Goal: Task Accomplishment & Management: Use online tool/utility

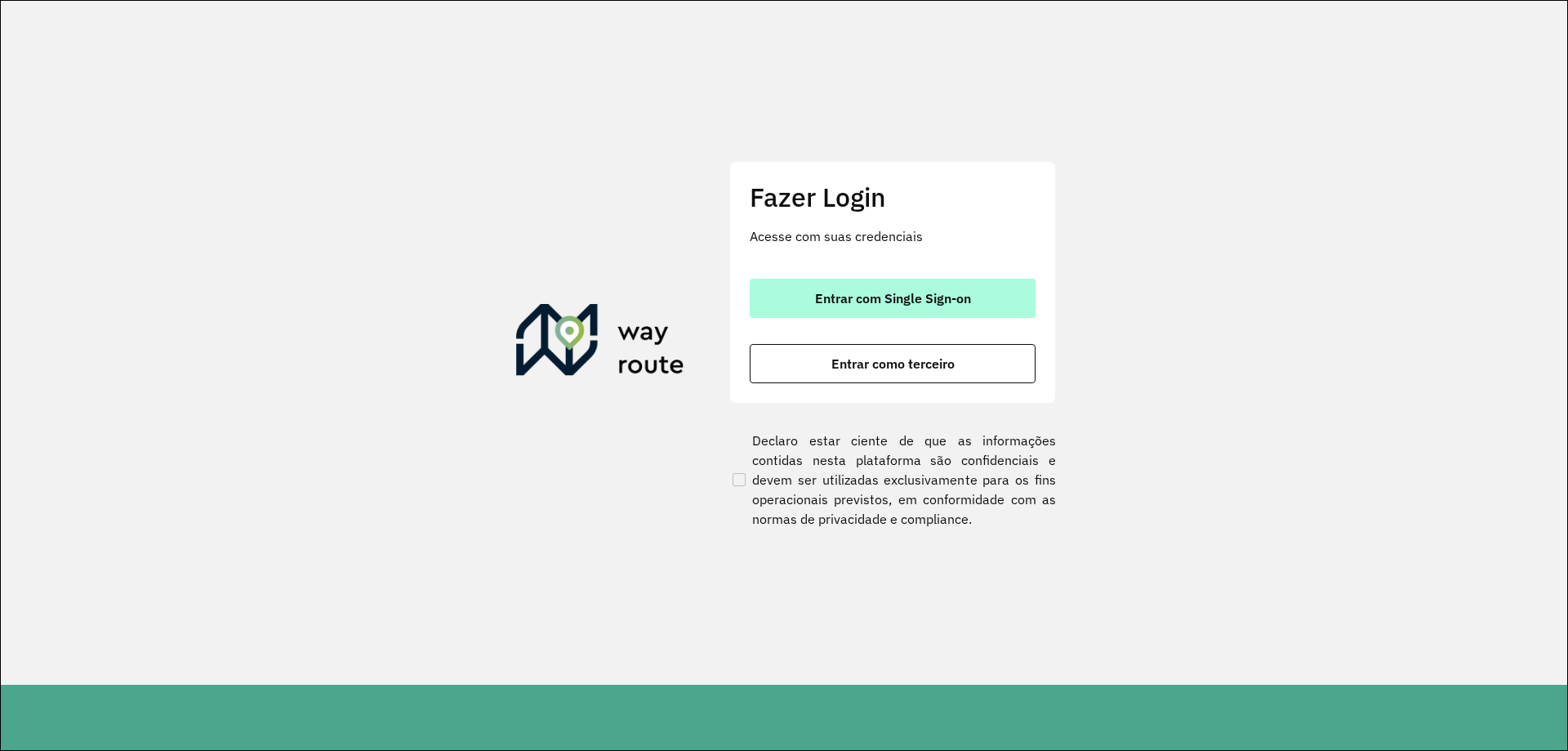
click at [876, 292] on span "Entrar com Single Sign-on" at bounding box center [892, 298] width 156 height 13
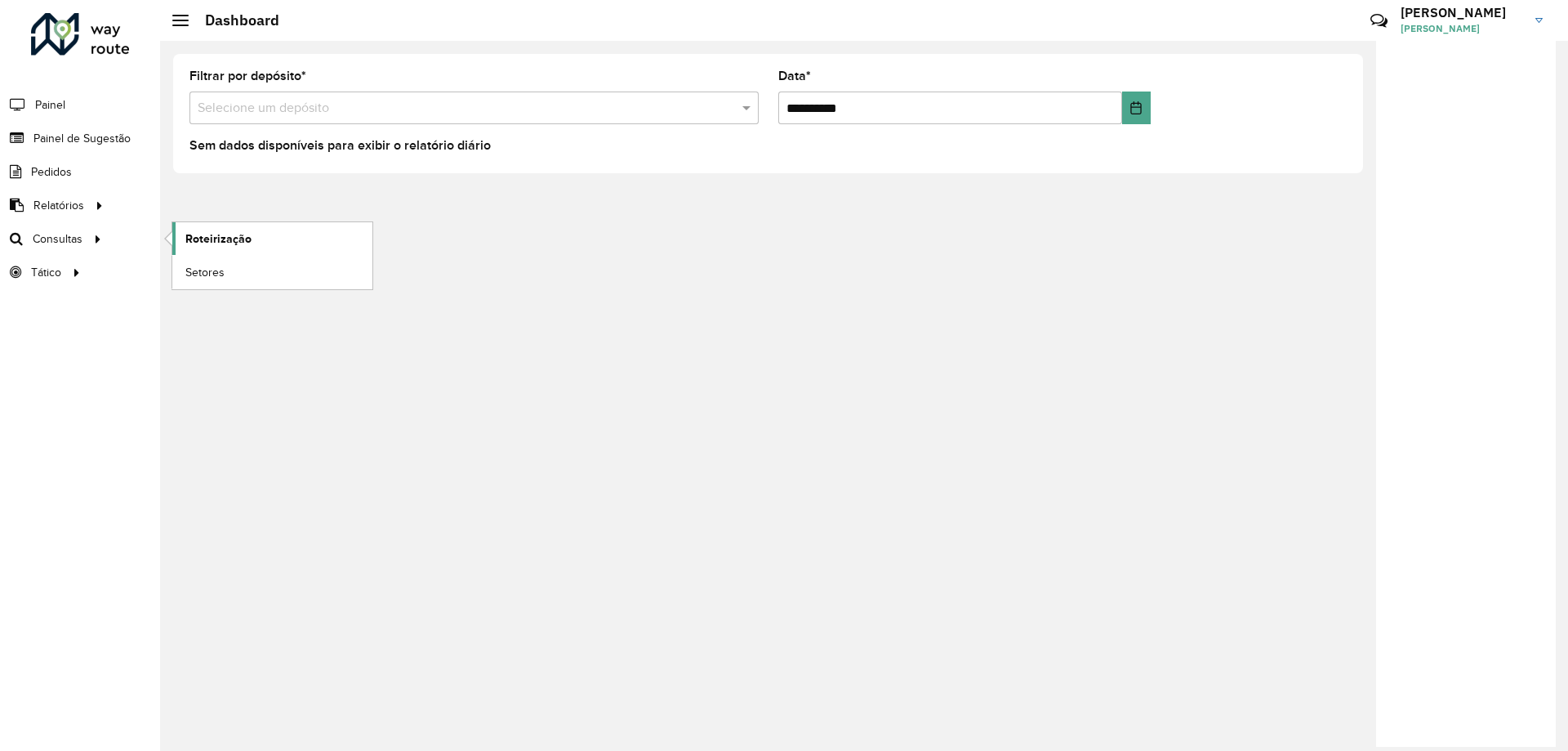
click at [208, 234] on span "Roteirização" at bounding box center [218, 239] width 66 height 17
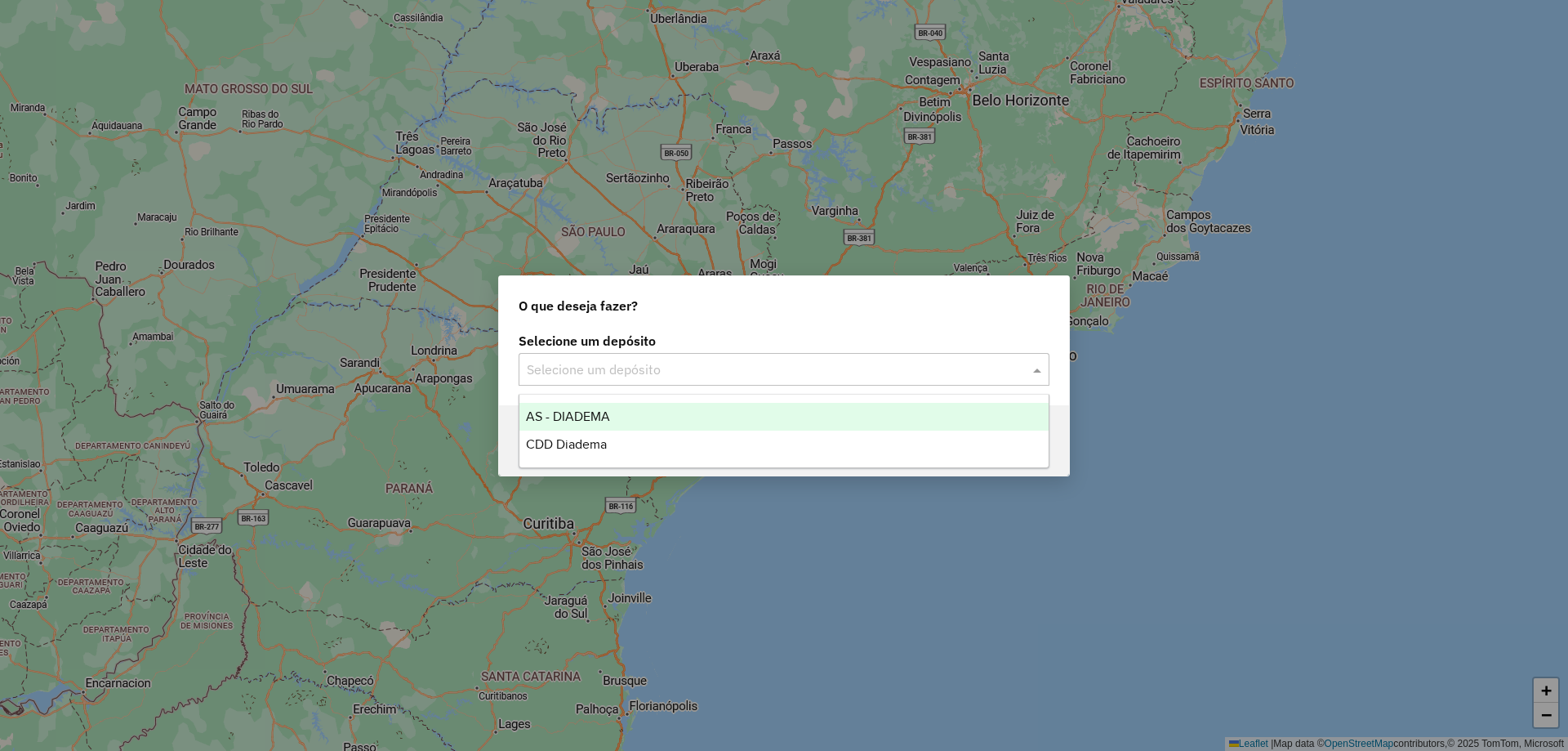
click at [758, 370] on input "text" at bounding box center [768, 370] width 482 height 19
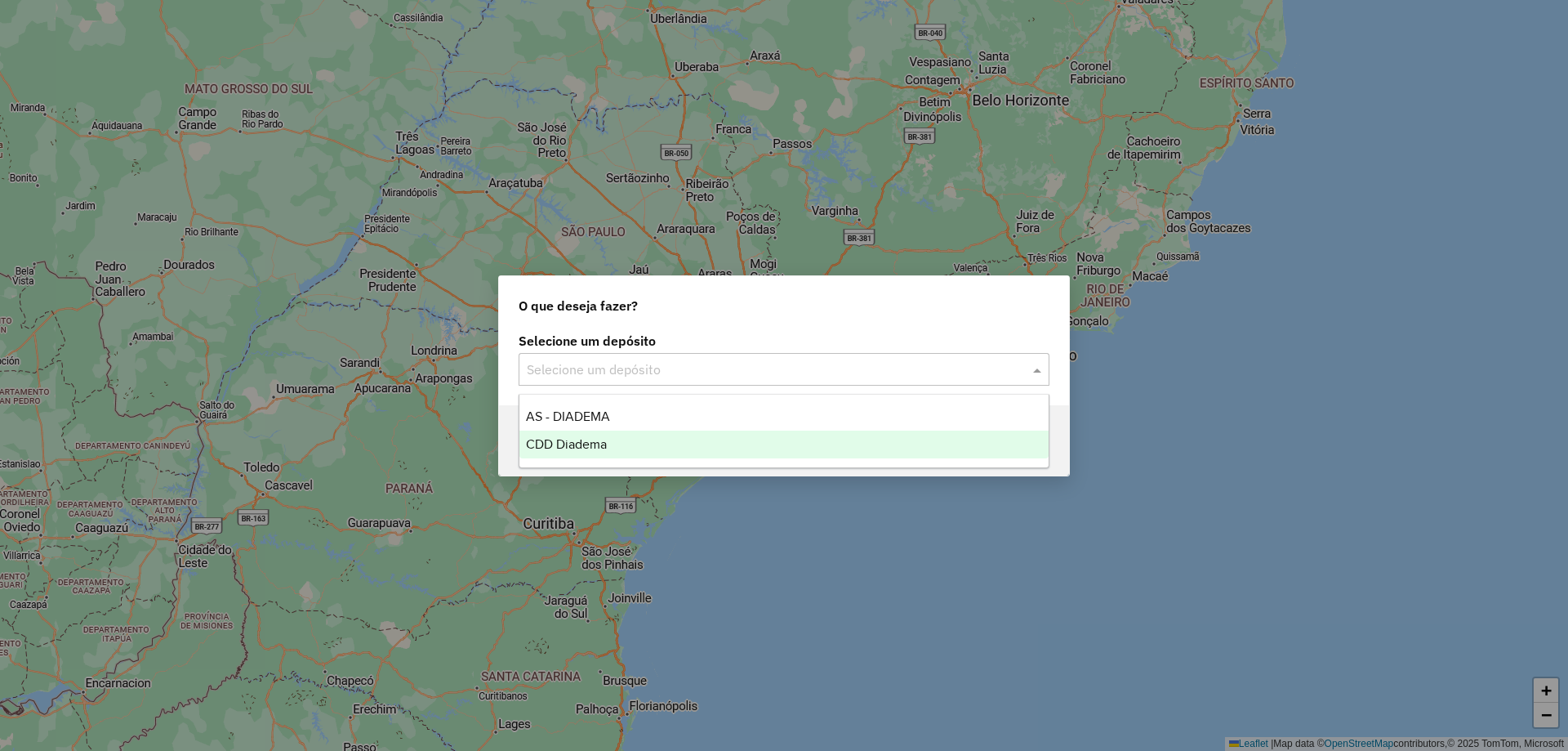
click at [568, 439] on span "CDD Diadema" at bounding box center [567, 444] width 81 height 14
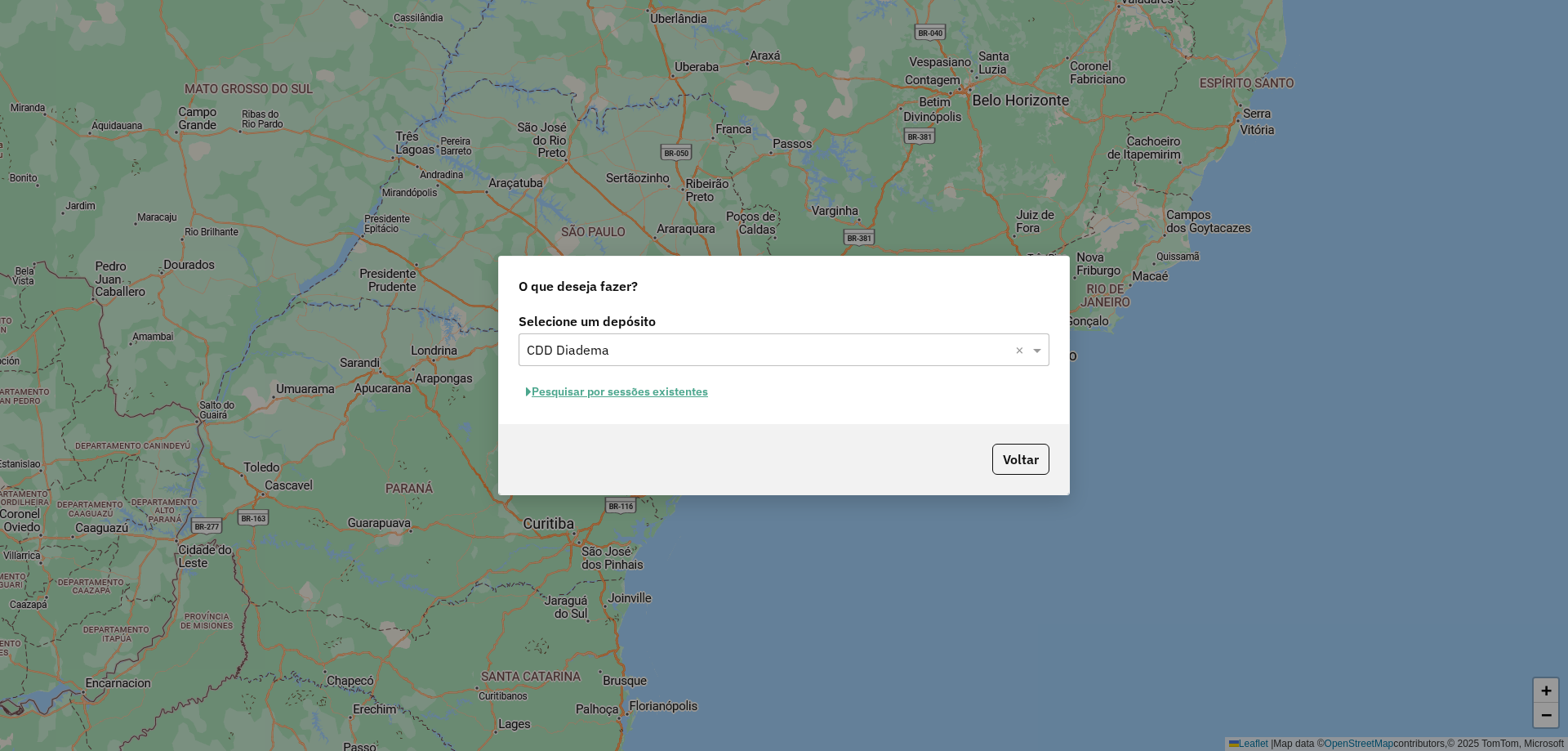
click at [654, 386] on button "Pesquisar por sessões existentes" at bounding box center [617, 392] width 197 height 25
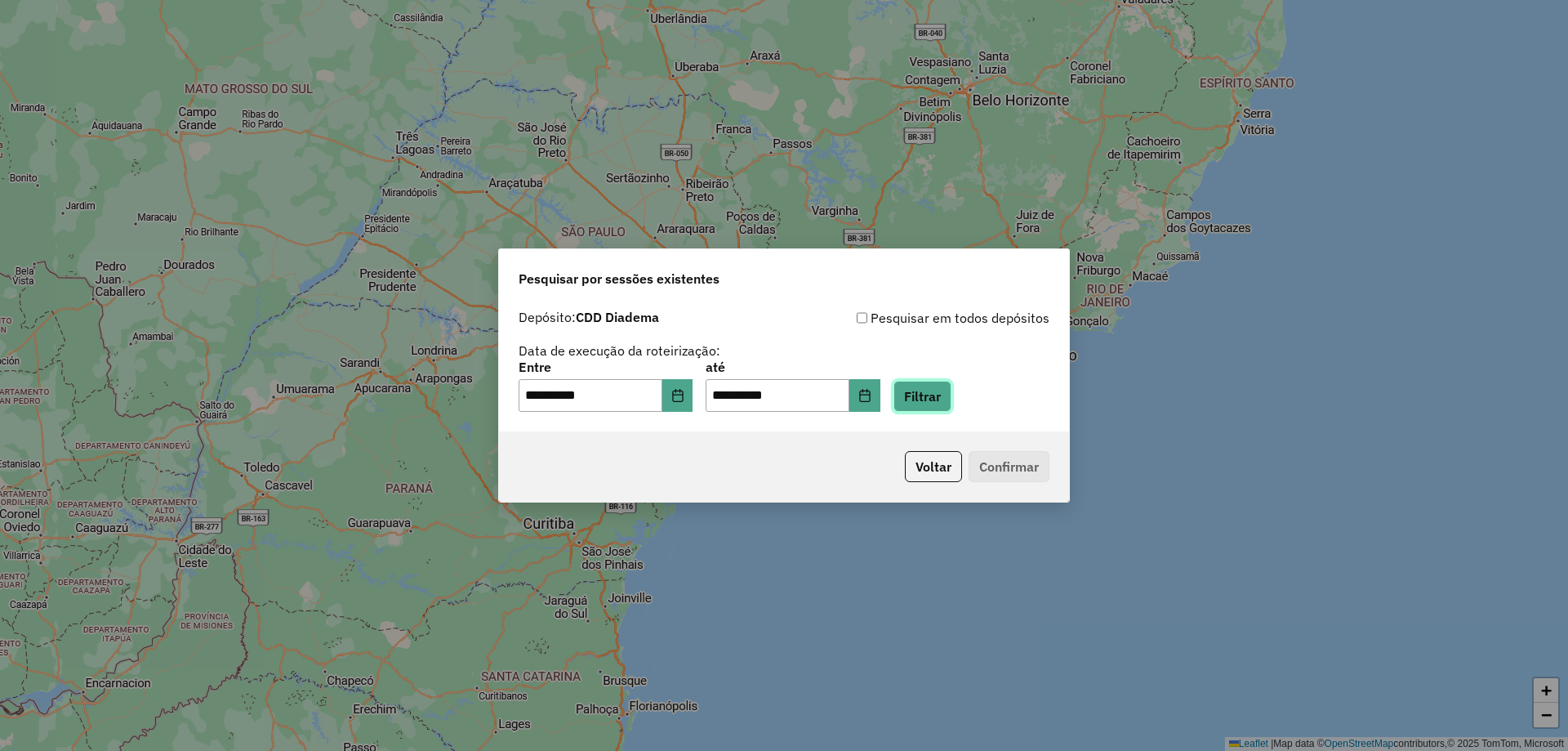
click at [938, 403] on button "Filtrar" at bounding box center [922, 396] width 58 height 31
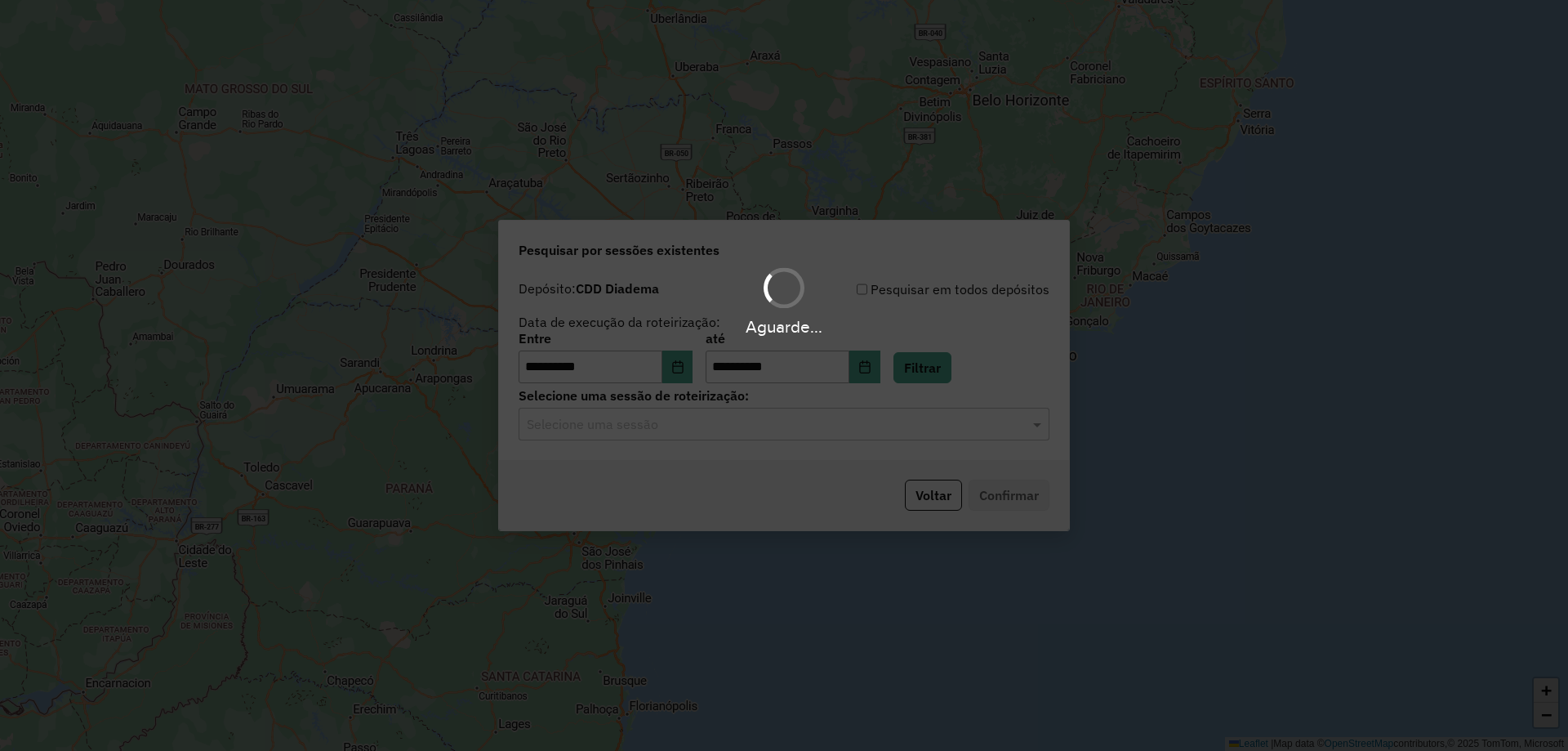
click at [632, 417] on input "text" at bounding box center [768, 424] width 482 height 19
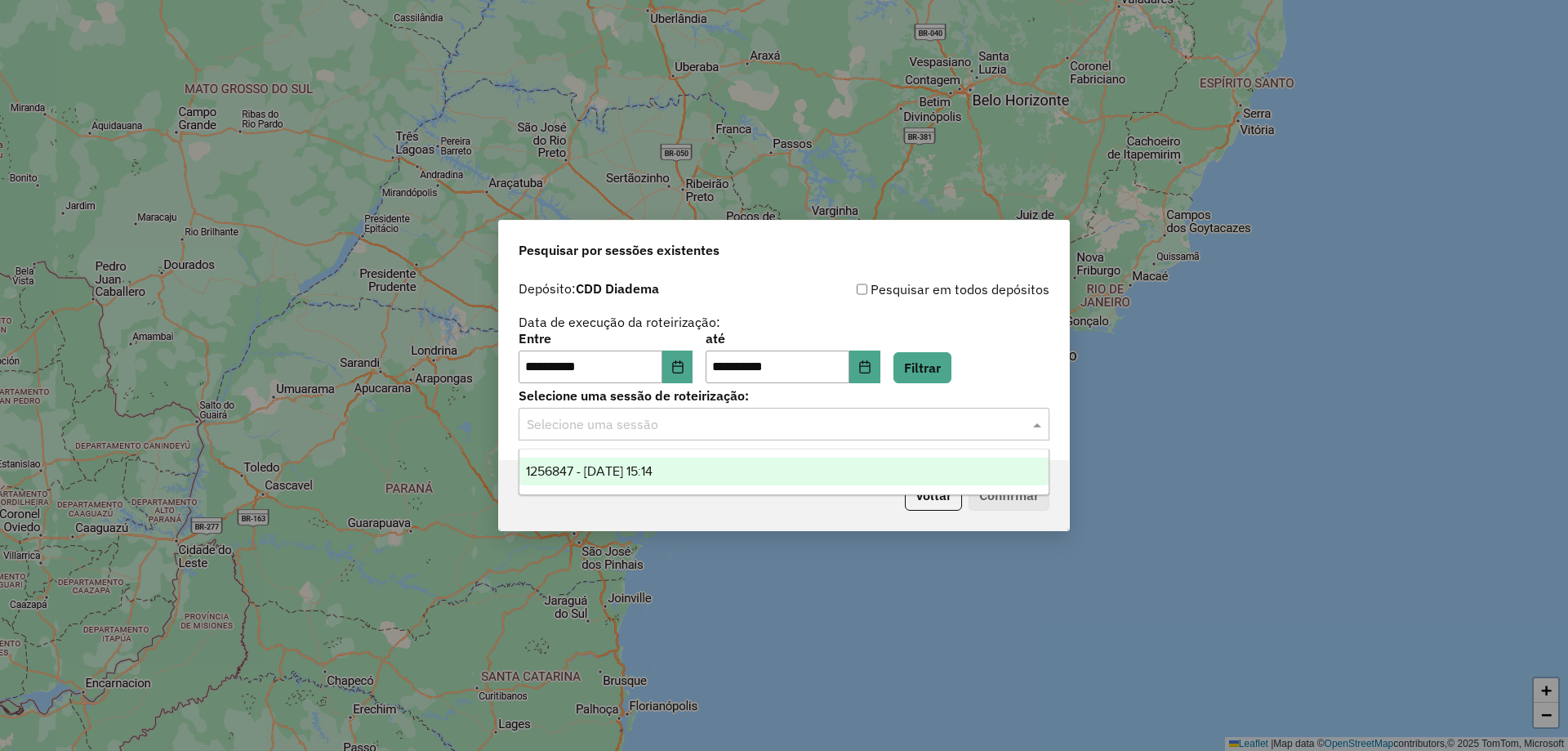
click at [601, 473] on span "1256847 - 01/09/2025 15:14" at bounding box center [590, 471] width 127 height 14
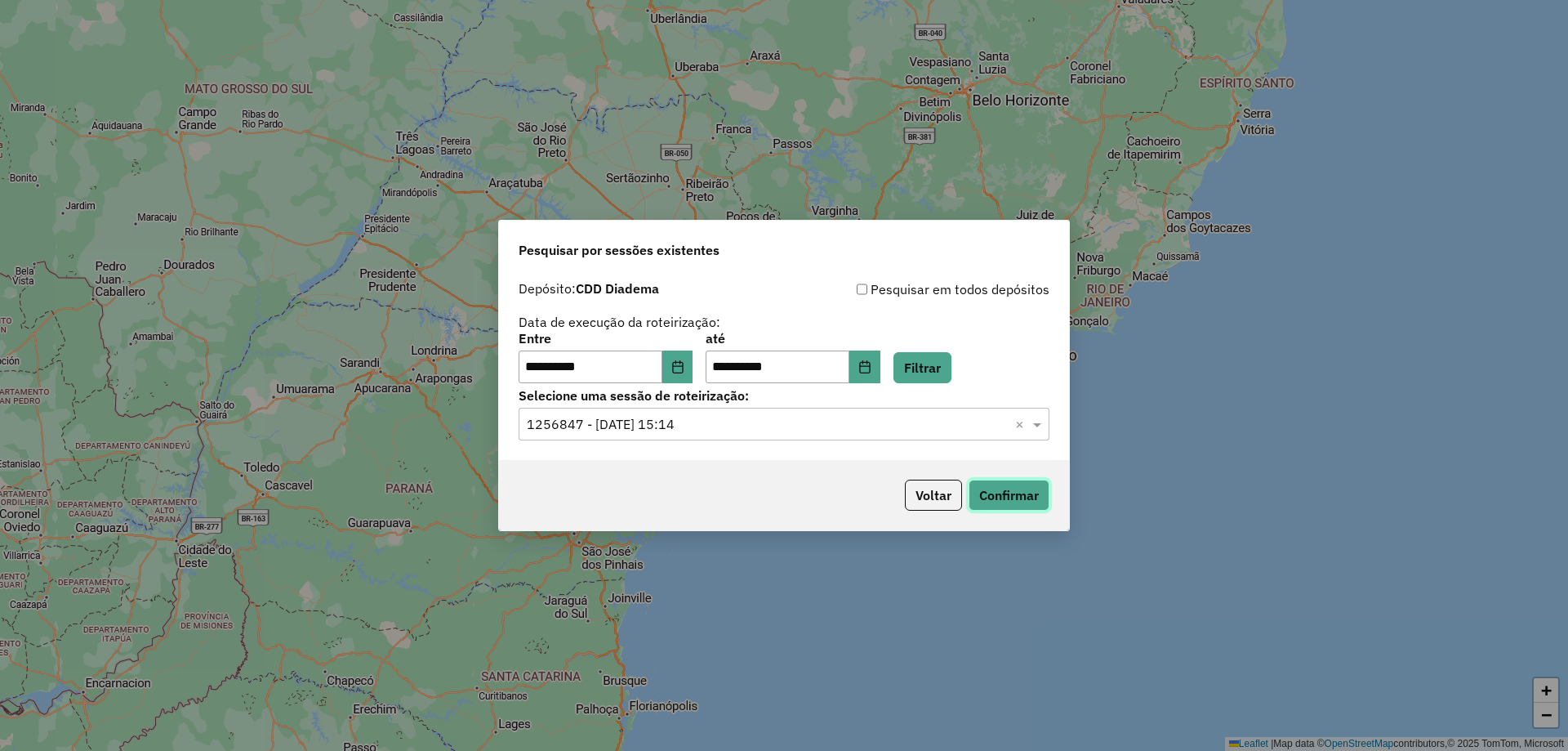
click at [1021, 504] on button "Confirmar" at bounding box center [1009, 494] width 81 height 31
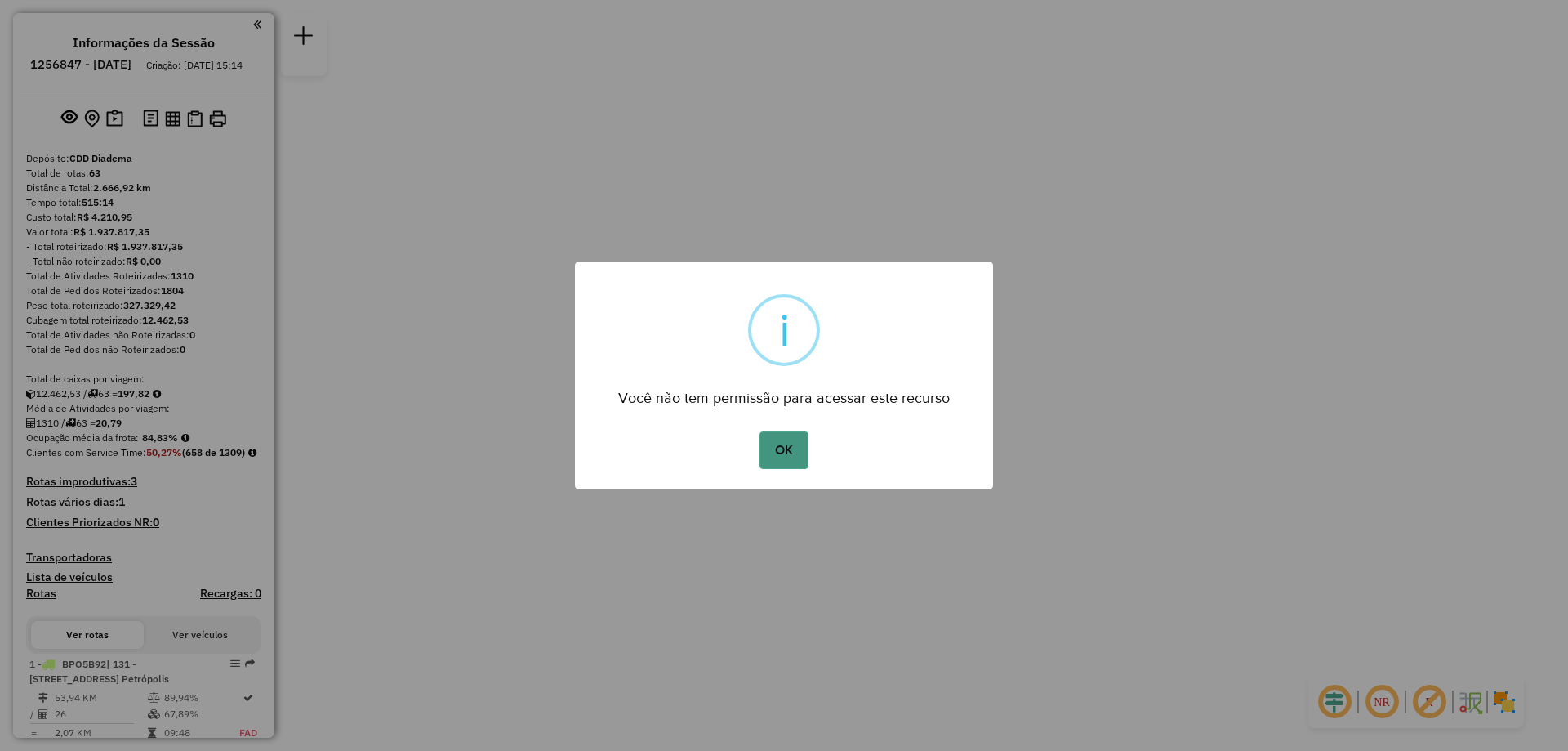
click at [764, 459] on button "OK" at bounding box center [783, 450] width 48 height 38
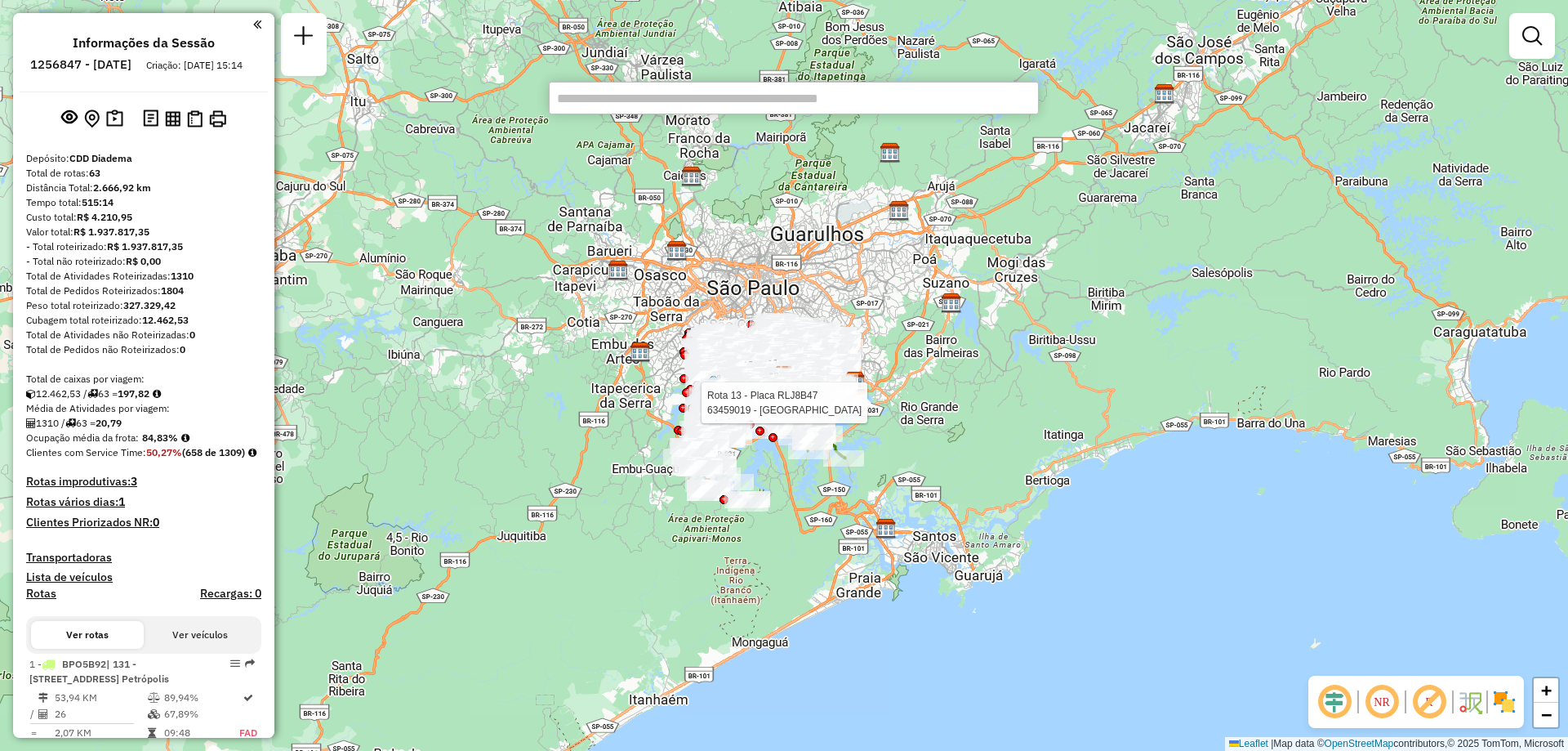
paste input "*****"
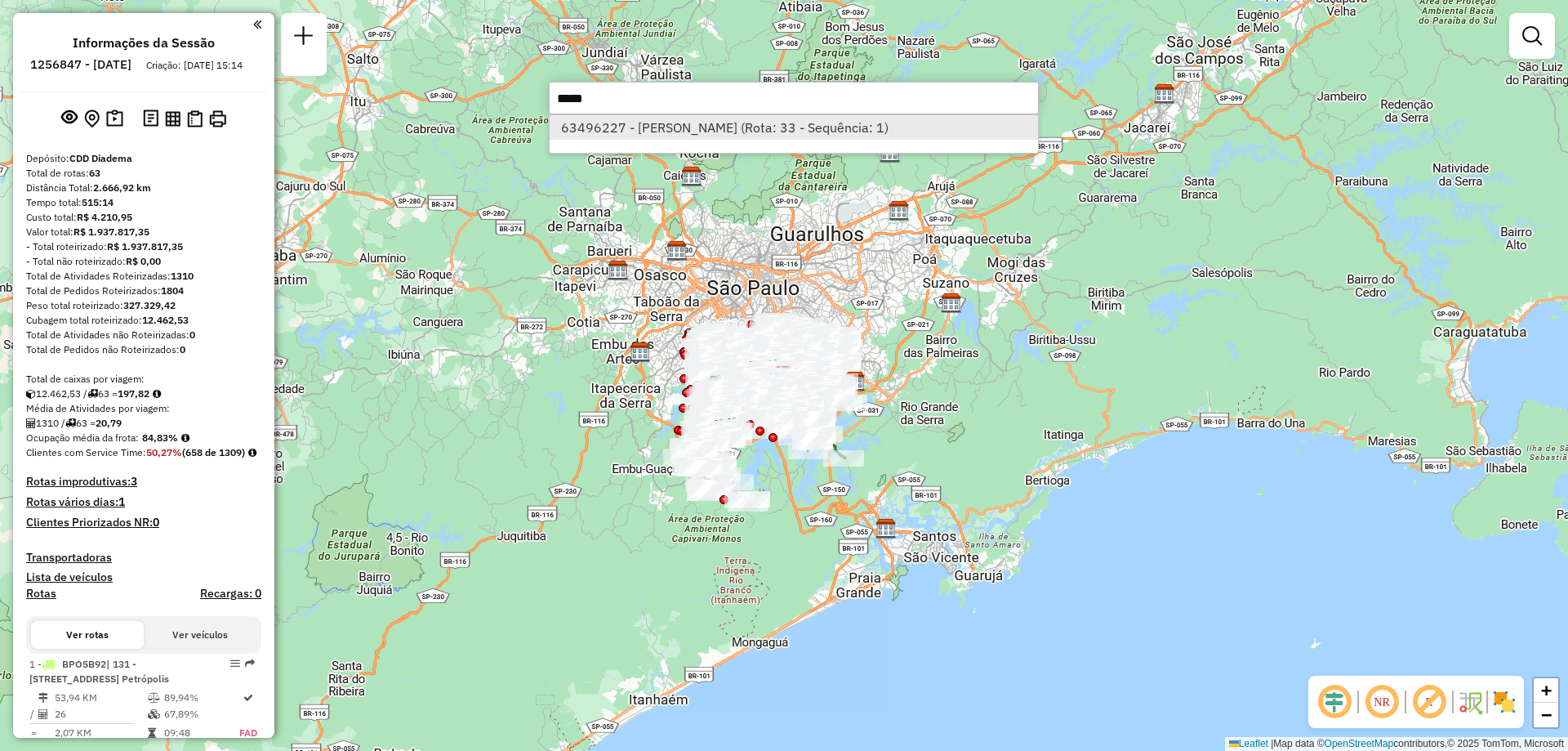
type input "*****"
click at [707, 137] on li "63496227 - [PERSON_NAME] (Rota: 33 - Sequência: 1)" at bounding box center [794, 127] width 488 height 24
select select "**********"
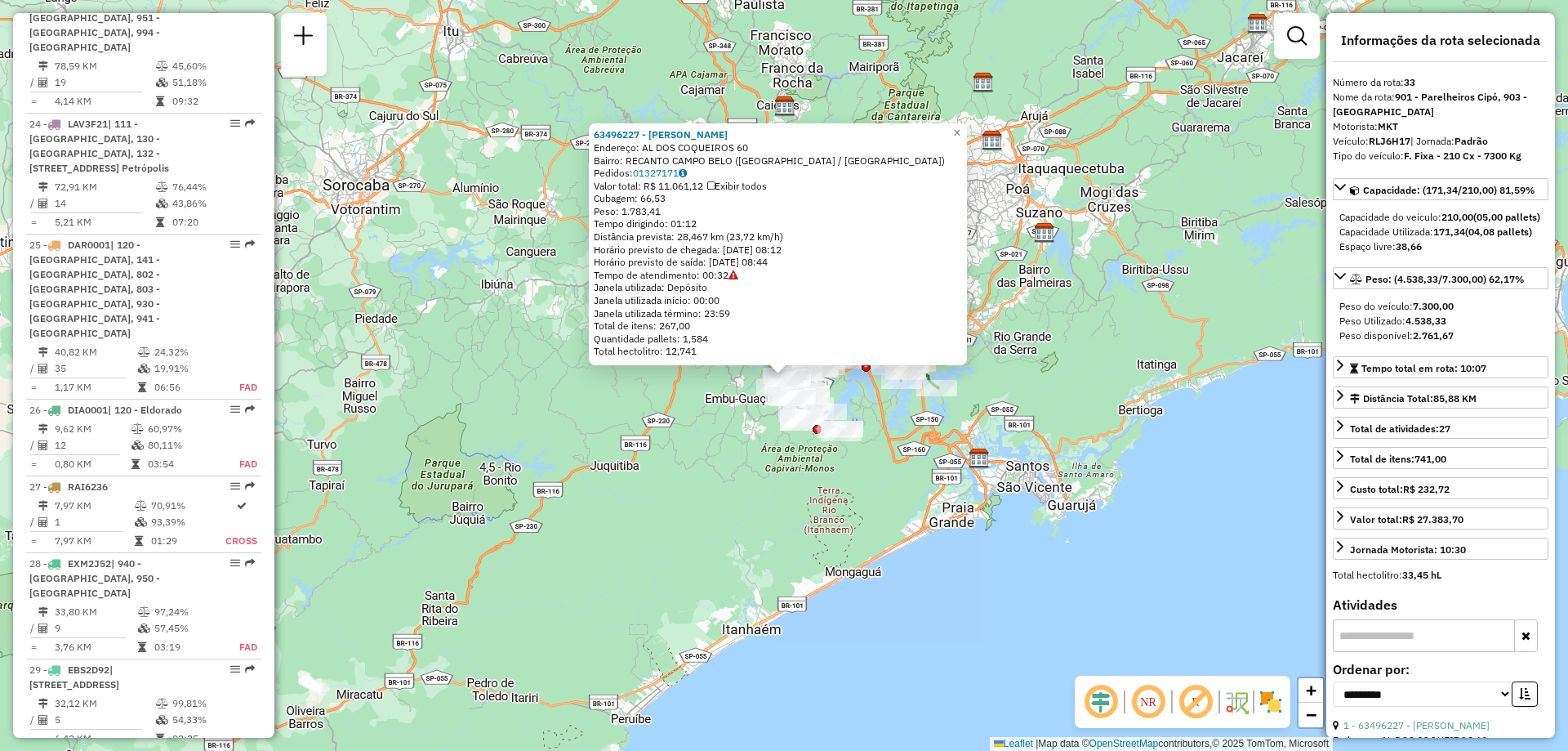
scroll to position [3940, 0]
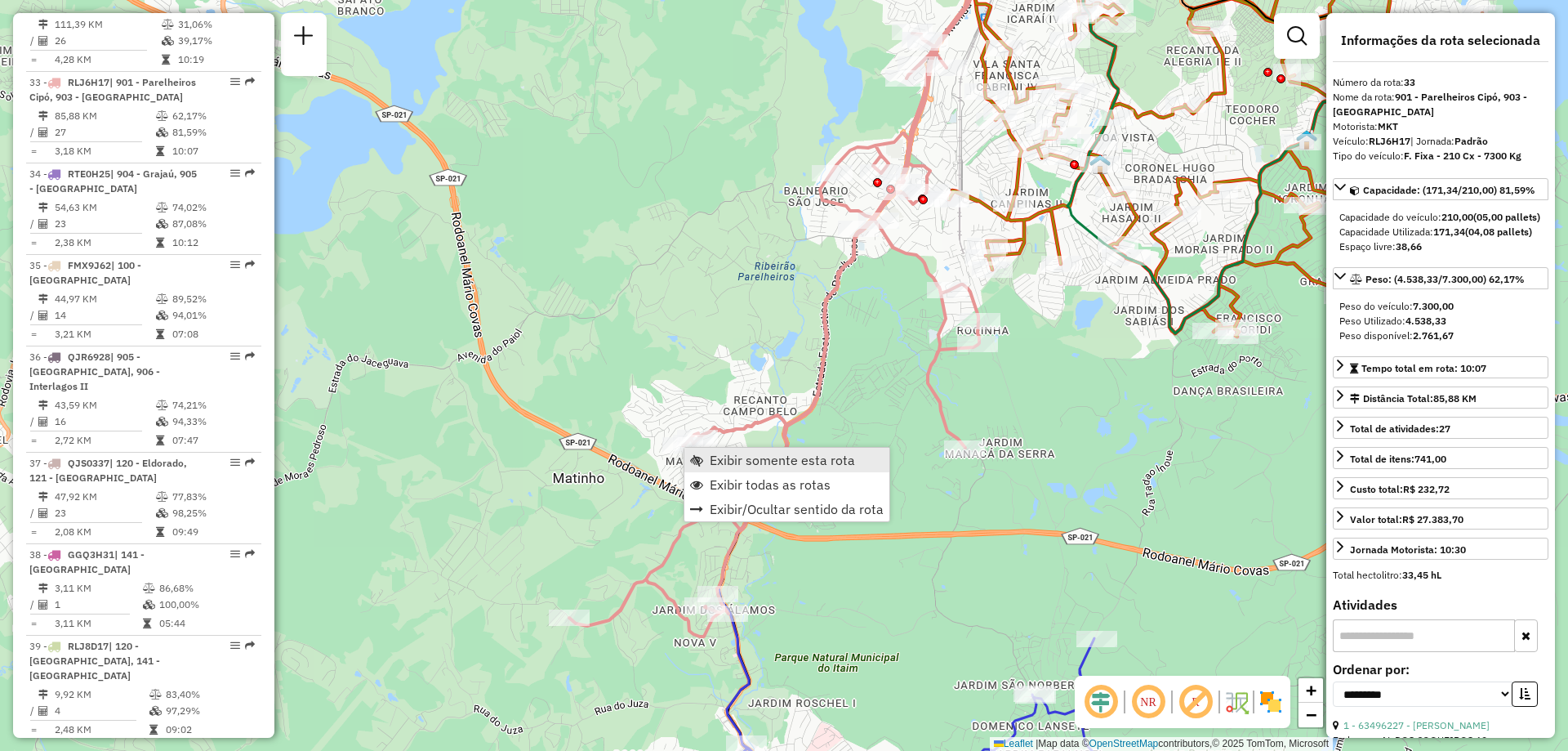
click at [778, 463] on span "Exibir somente esta rota" at bounding box center [782, 459] width 145 height 13
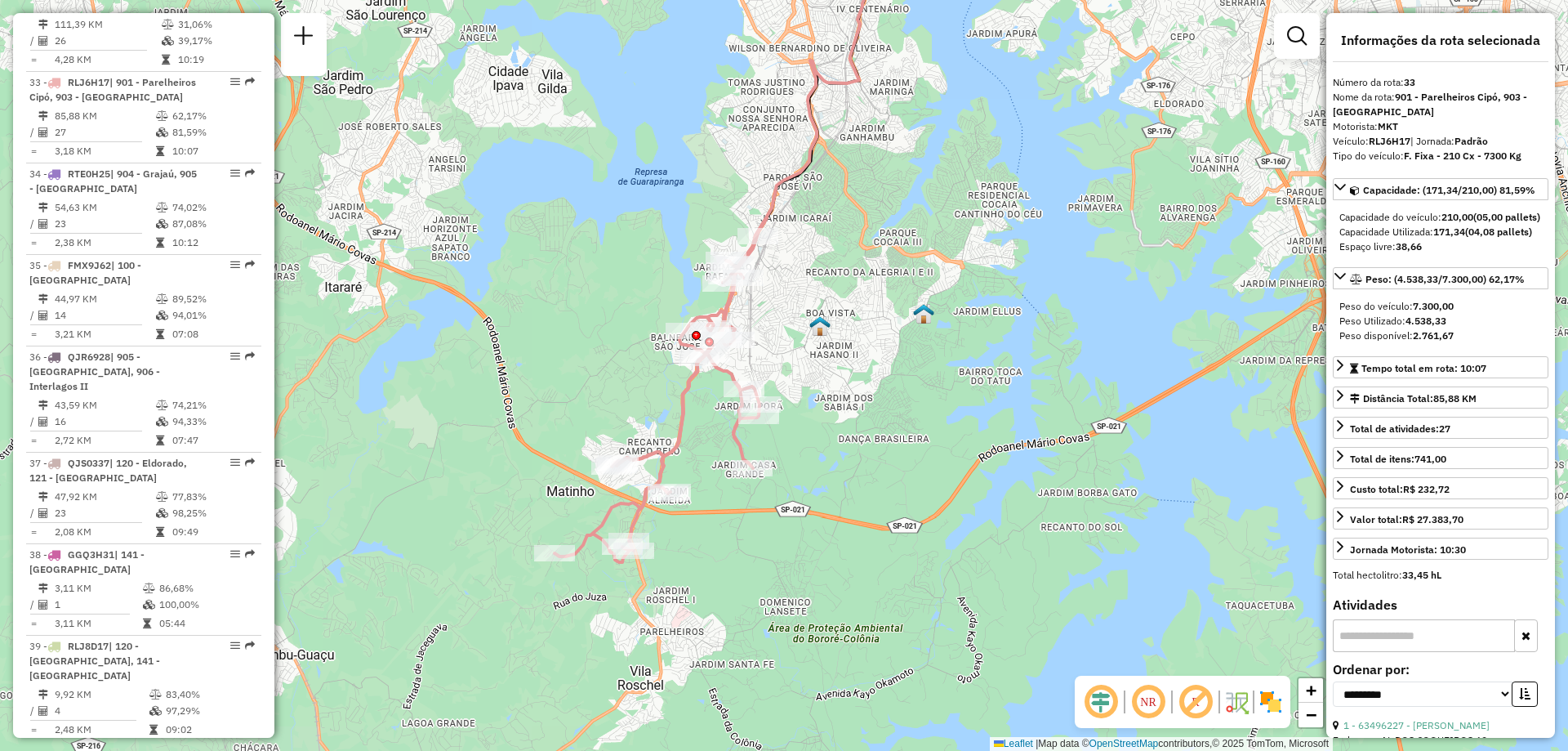
drag, startPoint x: 687, startPoint y: 559, endPoint x: 867, endPoint y: 400, distance: 240.2
click at [867, 400] on div "Janela de atendimento Grade de atendimento Capacidade Transportadoras Veículos …" at bounding box center [784, 376] width 1568 height 751
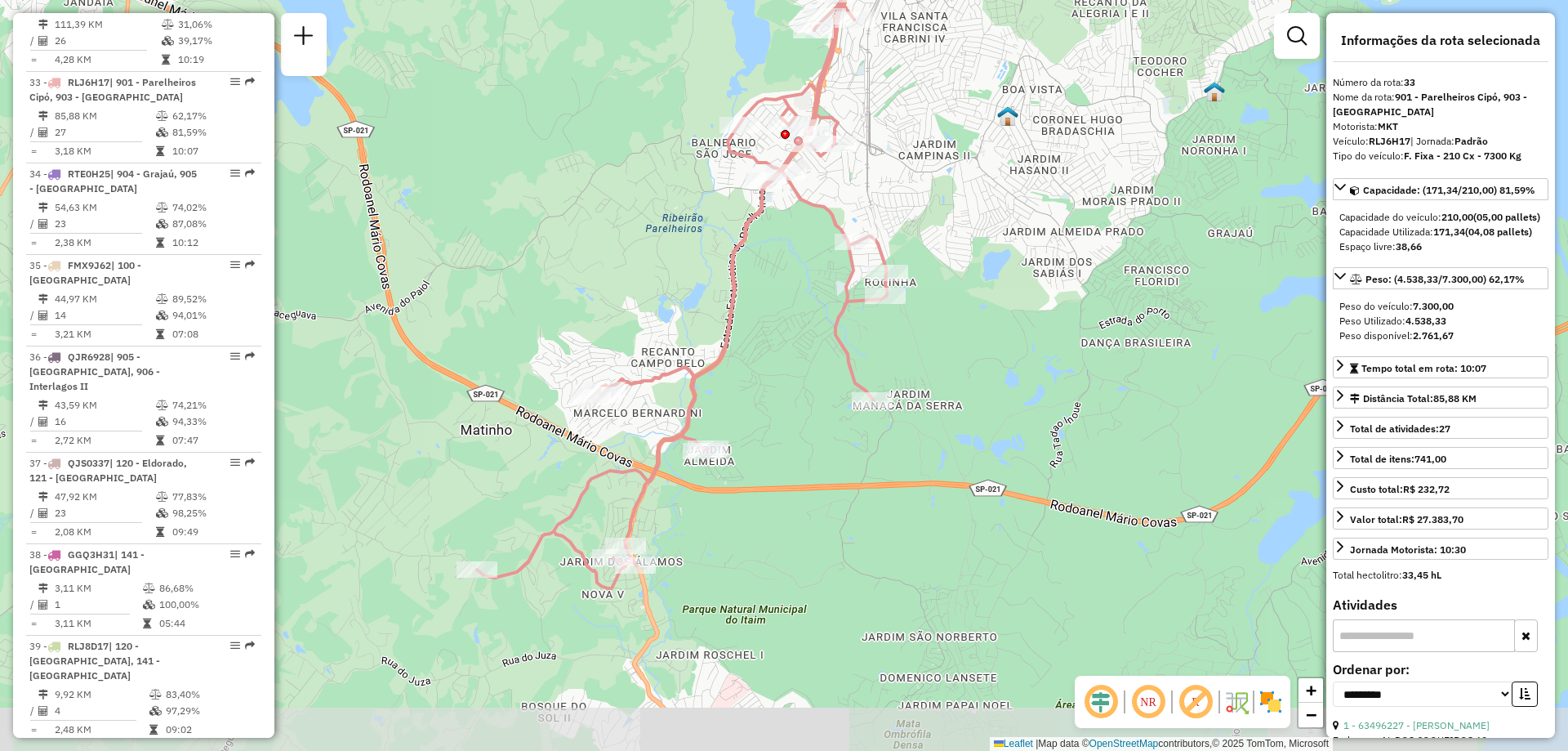
drag, startPoint x: 739, startPoint y: 361, endPoint x: 793, endPoint y: 299, distance: 82.2
click at [793, 299] on div "Janela de atendimento Grade de atendimento Capacidade Transportadoras Veículos …" at bounding box center [784, 376] width 1568 height 751
